Goal: Communication & Community: Connect with others

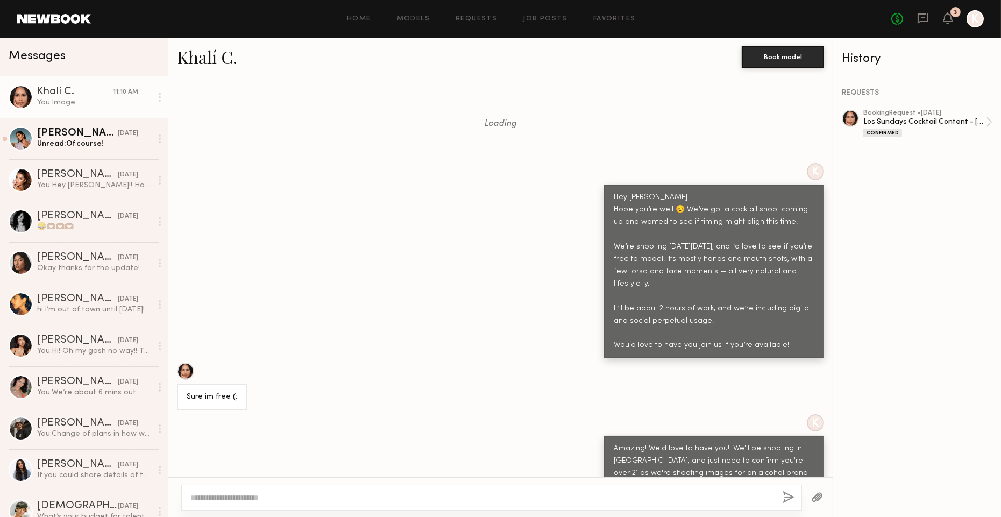
scroll to position [1579, 0]
